Goal: Find specific page/section: Find specific page/section

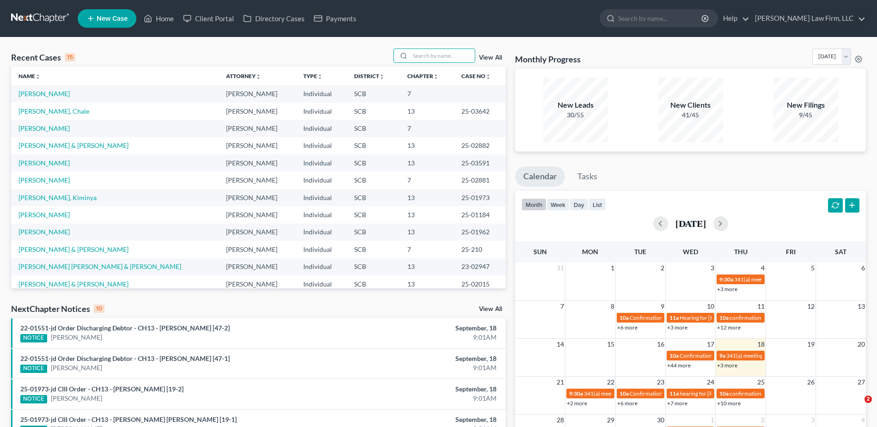
click at [435, 61] on input "search" at bounding box center [442, 55] width 65 height 13
type input "davis"
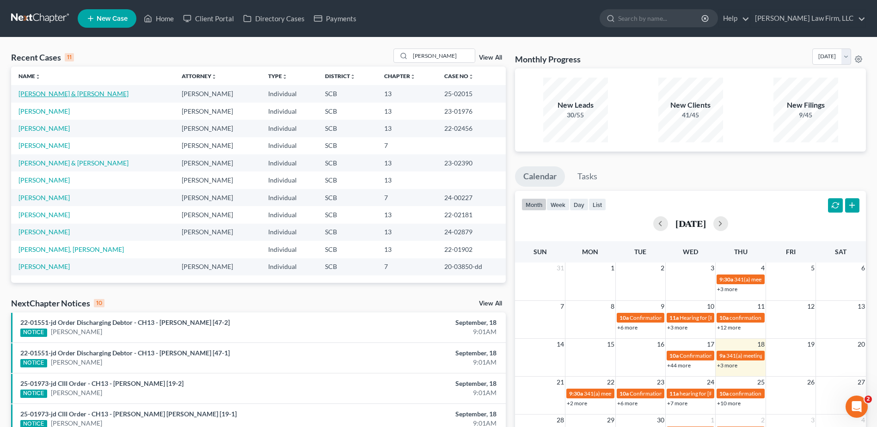
click at [53, 97] on link "[PERSON_NAME] & [PERSON_NAME]" at bounding box center [73, 94] width 110 height 8
select select "0"
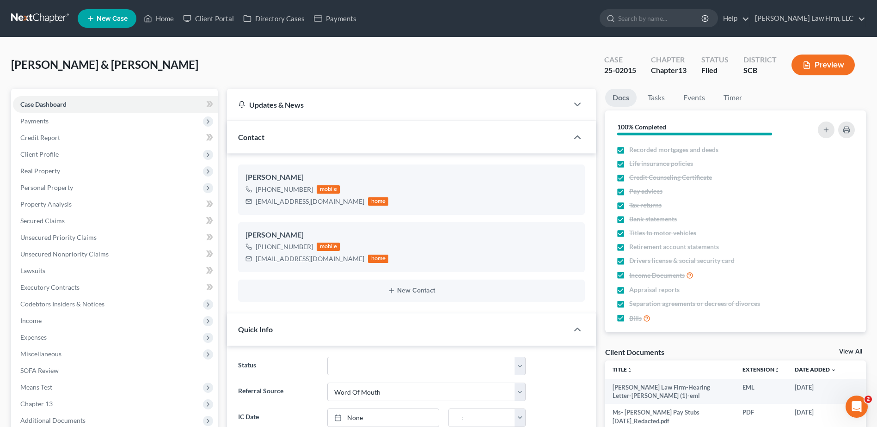
select select "3"
click at [70, 125] on span "Payments" at bounding box center [115, 121] width 205 height 17
click at [85, 143] on link "Invoices" at bounding box center [124, 137] width 186 height 17
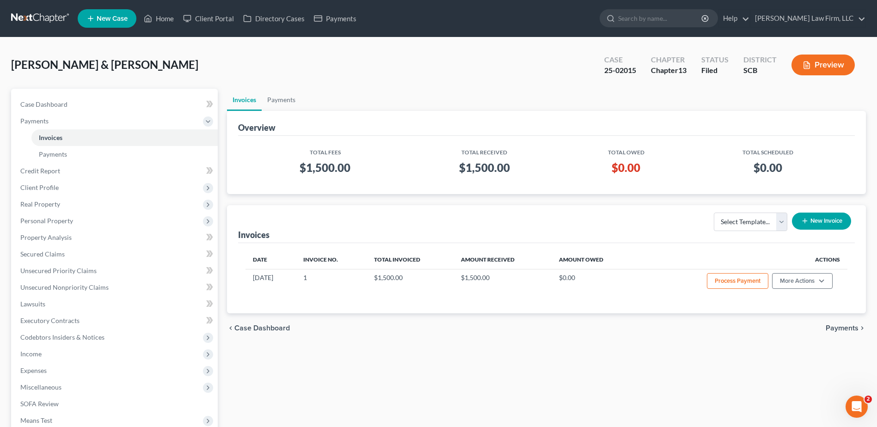
click at [29, 13] on link at bounding box center [40, 18] width 59 height 17
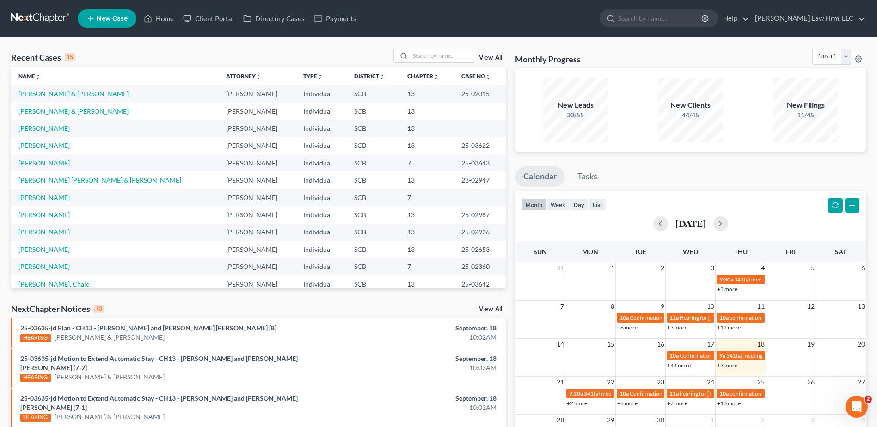
click at [43, 17] on link at bounding box center [40, 18] width 59 height 17
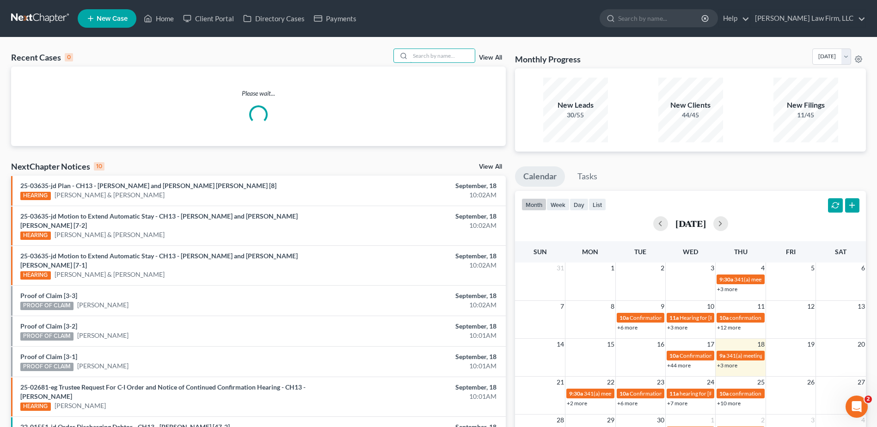
click at [430, 58] on input "search" at bounding box center [442, 55] width 65 height 13
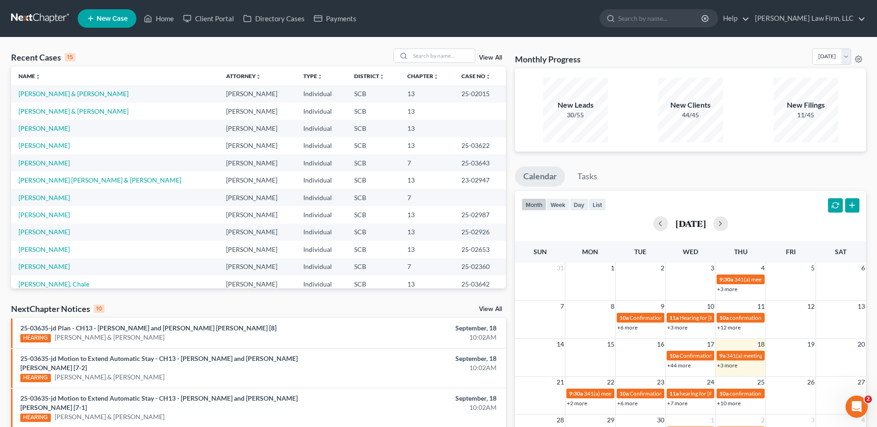
click at [32, 13] on link at bounding box center [40, 18] width 59 height 17
click at [452, 54] on input "search" at bounding box center [442, 55] width 65 height 13
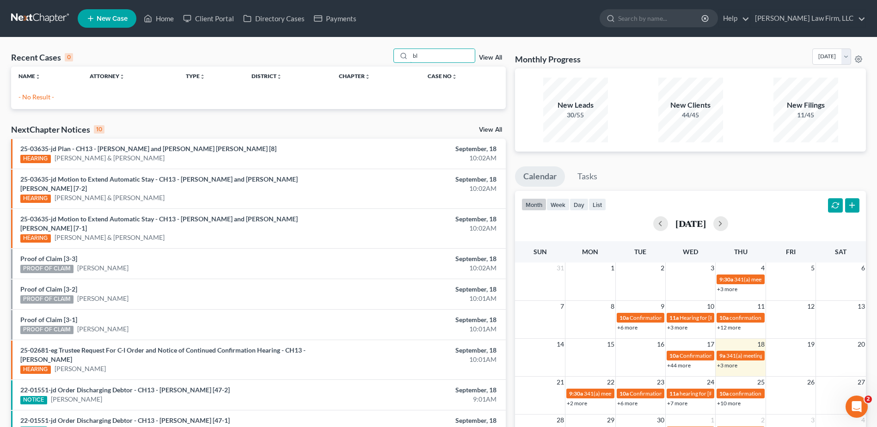
type input "b"
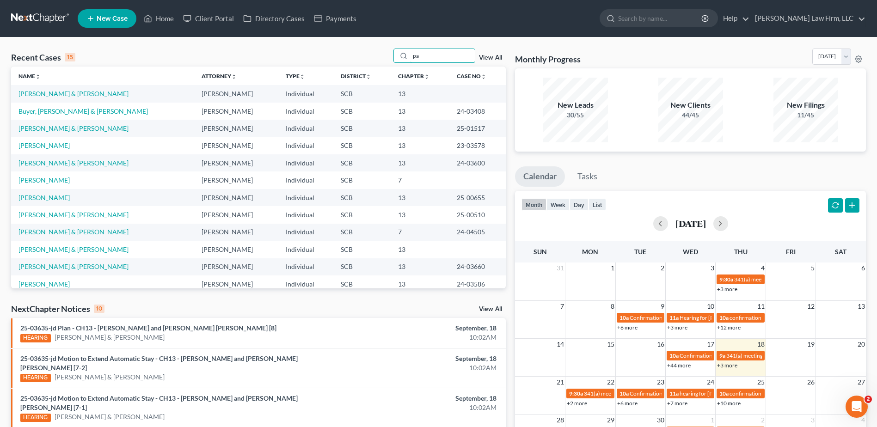
type input "p"
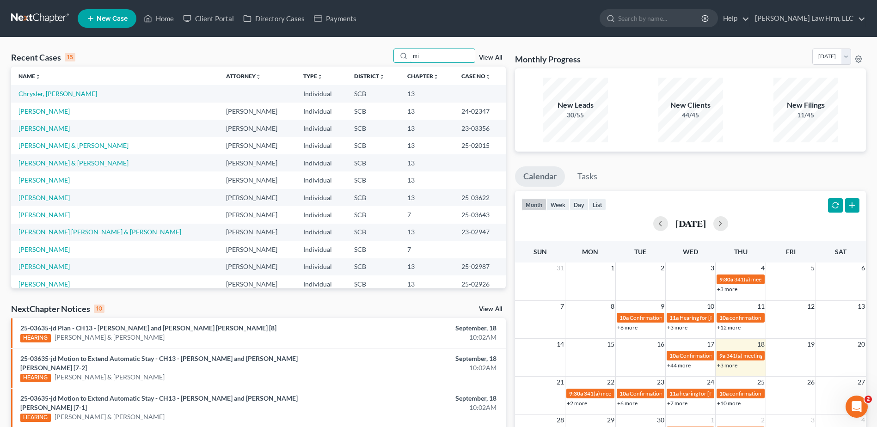
type input "m"
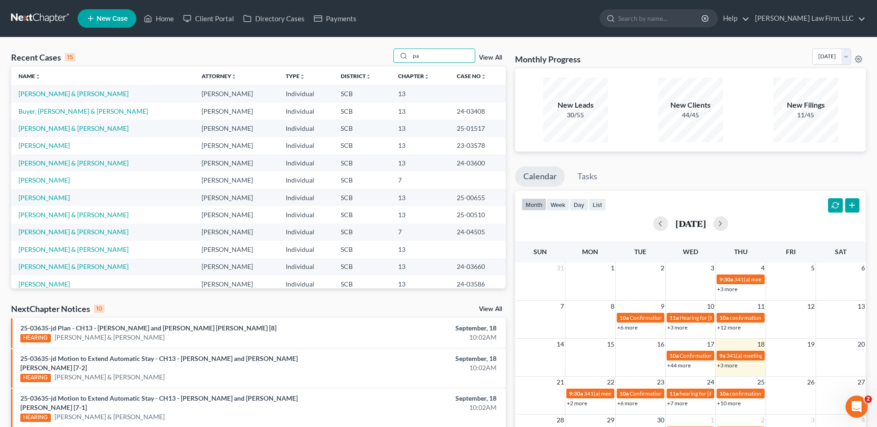
type input "p"
type input "bowman"
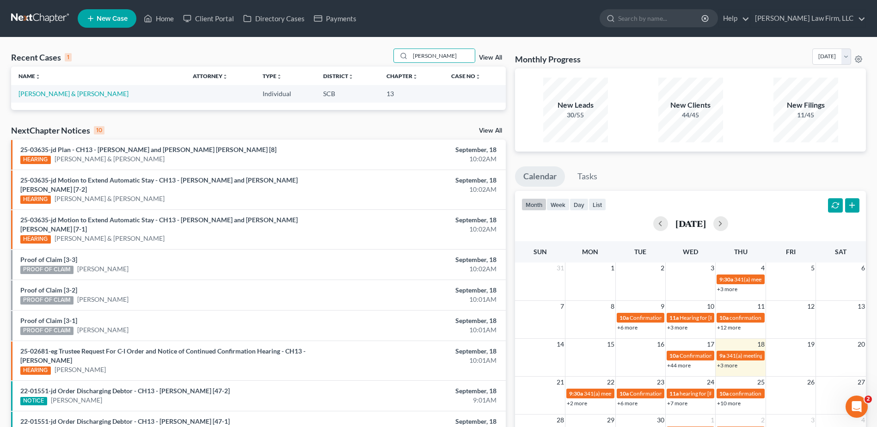
click at [40, 13] on link at bounding box center [40, 18] width 59 height 17
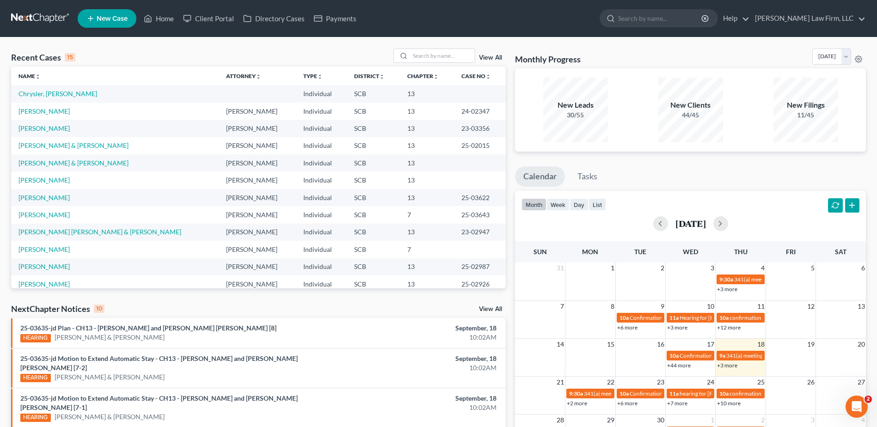
click at [475, 25] on ul "New Case Home Client Portal Directory Cases Payments - No Result - See all resu…" at bounding box center [472, 18] width 788 height 24
click at [409, 24] on ul "New Case Home Client Portal Directory Cases Payments - No Result - See all resu…" at bounding box center [472, 18] width 788 height 24
drag, startPoint x: 471, startPoint y: 29, endPoint x: 422, endPoint y: 35, distance: 48.8
click at [471, 29] on ul "New Case Home Client Portal Directory Cases Payments - No Result - See all resu…" at bounding box center [472, 18] width 788 height 24
click at [448, 20] on ul "New Case Home Client Portal Directory Cases Payments - No Result - See all resu…" at bounding box center [472, 18] width 788 height 24
